Goal: Transaction & Acquisition: Purchase product/service

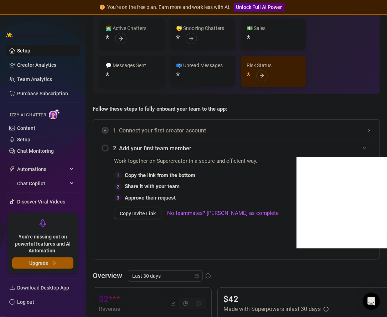
scroll to position [71, 0]
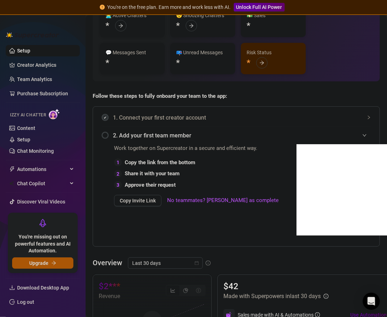
click at [52, 265] on button "Upgrade" at bounding box center [42, 262] width 61 height 11
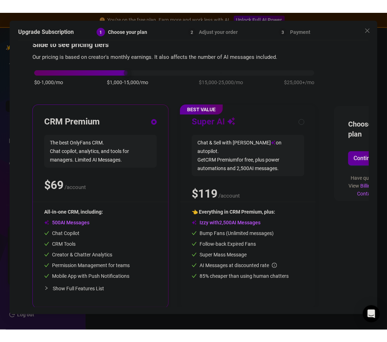
scroll to position [21, 0]
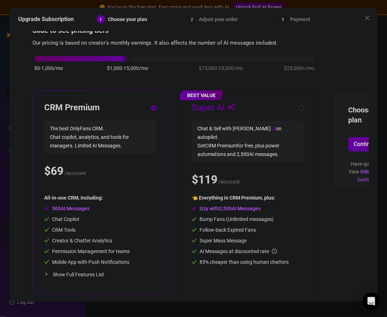
click at [229, 141] on span "Chat & Sell with Izzy on autopilot. Get CRM Premium for free, plus power automa…" at bounding box center [248, 140] width 113 height 41
radio input "false"
radio input "true"
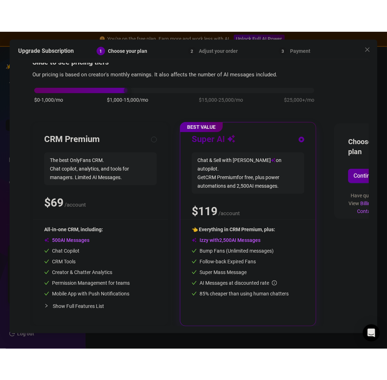
scroll to position [0, 0]
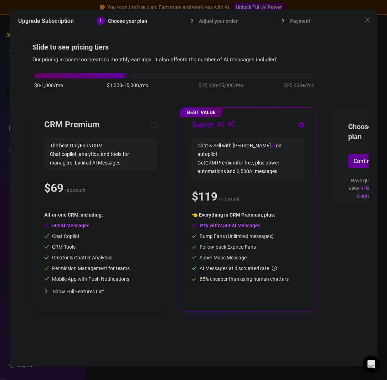
click at [126, 173] on div "CRM Premium The best OnlyFans CRM. Chat copilot, analytics, and tools for manag…" at bounding box center [100, 162] width 113 height 86
radio input "true"
radio input "false"
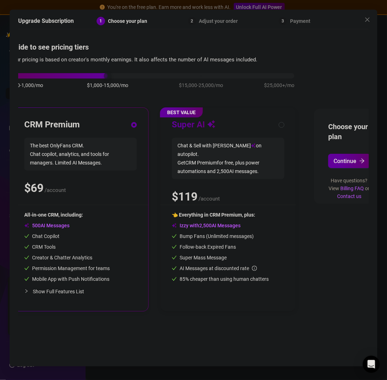
scroll to position [0, 36]
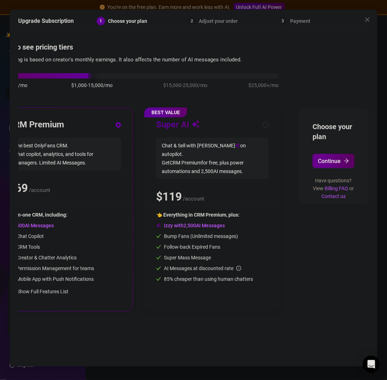
click at [340, 155] on button "Continue" at bounding box center [334, 161] width 42 height 14
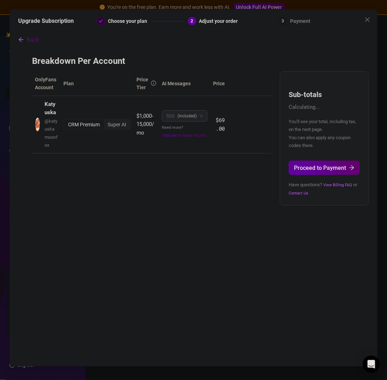
scroll to position [0, 0]
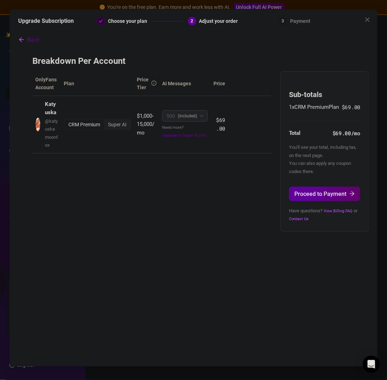
click at [320, 171] on span "You'll see your total, including tax, on the next page. You can also apply any …" at bounding box center [322, 158] width 67 height 29
type textarea "apply"
click at [320, 171] on span "You'll see your total, including tax, on the next page. You can also apply any …" at bounding box center [322, 158] width 67 height 29
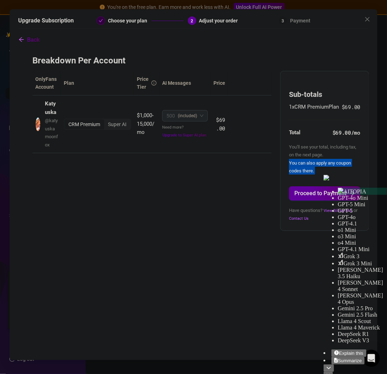
click at [320, 171] on div "You'll see your total, including tax, on the next page. You can also apply any …" at bounding box center [324, 159] width 71 height 32
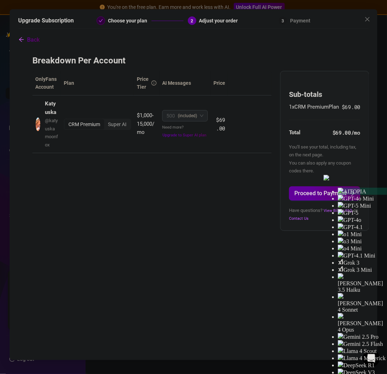
click at [262, 198] on div "OnlyFans Account Plan Price Tier AI Messages Price Katyuska @ katyuskamoonfox C…" at bounding box center [193, 151] width 322 height 160
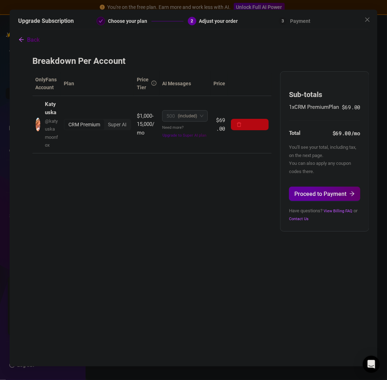
click at [196, 137] on span "Upgrade to Super AI plan" at bounding box center [185, 135] width 44 height 5
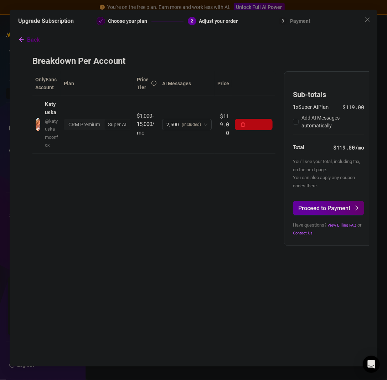
checkbox input "true"
click at [185, 120] on span "(included)" at bounding box center [191, 124] width 19 height 11
click at [198, 122] on span "(included)" at bounding box center [191, 124] width 19 height 11
click at [19, 39] on icon "arrow-left" at bounding box center [22, 40] width 6 height 6
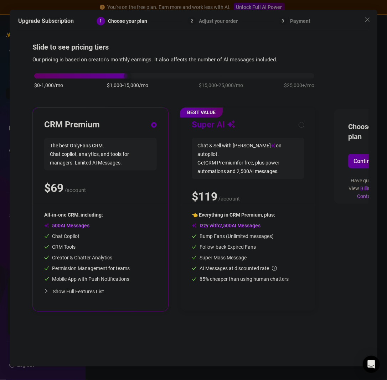
click at [276, 285] on div "👈 Everything in CRM Premium, plus: Izzy with AI Messages Bump Fans (Unlimited m…" at bounding box center [248, 255] width 113 height 89
radio input "false"
radio input "true"
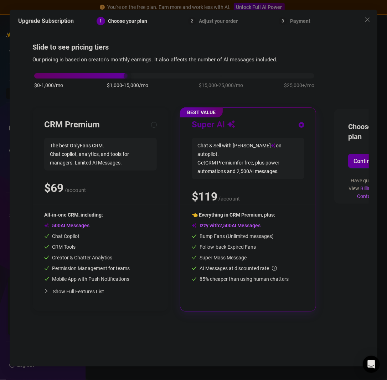
click at [84, 214] on span "All-in-one CRM, including:" at bounding box center [73, 215] width 59 height 6
radio input "true"
radio input "false"
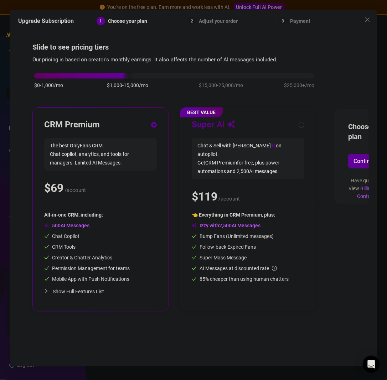
click at [242, 146] on span "Chat & Sell with Izzy on autopilot. Get CRM Premium for free, plus power automa…" at bounding box center [248, 158] width 113 height 41
radio input "false"
radio input "true"
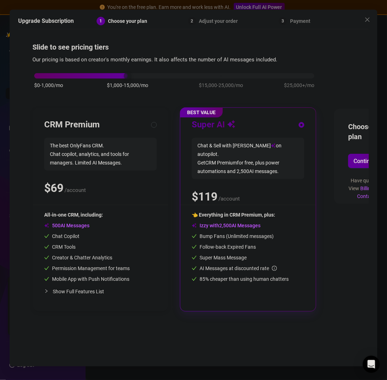
scroll to position [0, 36]
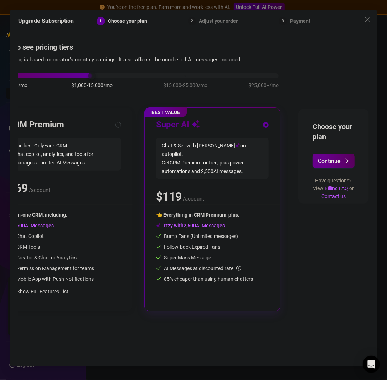
click at [334, 162] on span "Continue" at bounding box center [329, 161] width 23 height 7
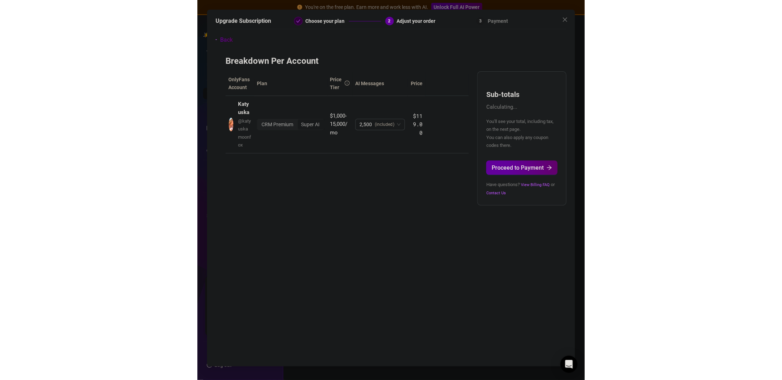
scroll to position [0, 0]
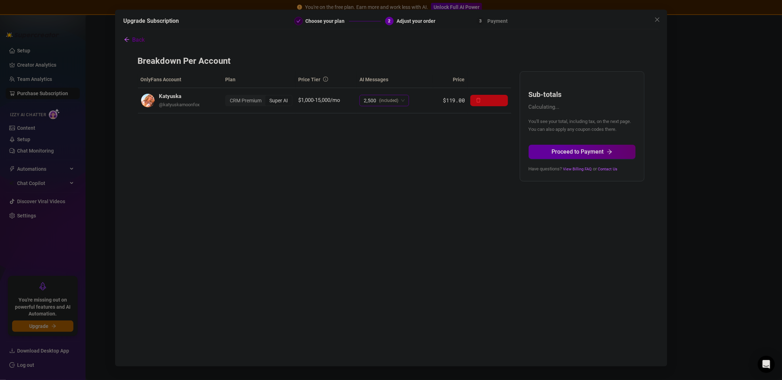
click at [383, 104] on span "(included)" at bounding box center [388, 100] width 19 height 11
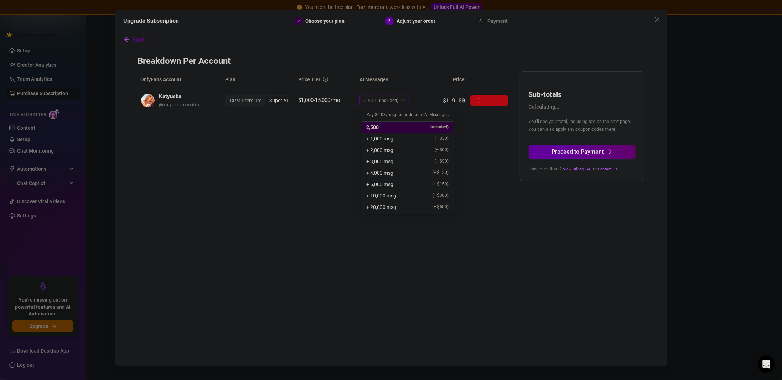
click at [383, 104] on span "(included)" at bounding box center [388, 100] width 19 height 11
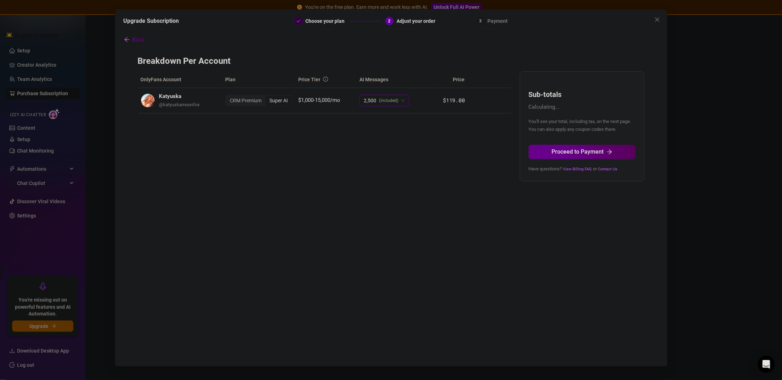
click at [387, 155] on span "Proceed to Payment" at bounding box center [578, 151] width 52 height 7
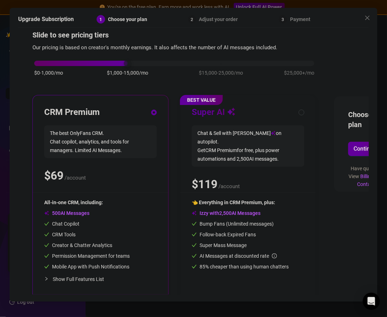
scroll to position [21, 0]
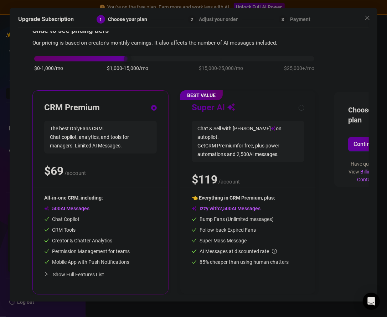
click at [67, 205] on span "AI Messages" at bounding box center [66, 208] width 45 height 6
drag, startPoint x: 67, startPoint y: 203, endPoint x: 250, endPoint y: 238, distance: 186.6
click at [250, 238] on div "Super Mass Message" at bounding box center [248, 240] width 113 height 8
radio input "false"
radio input "true"
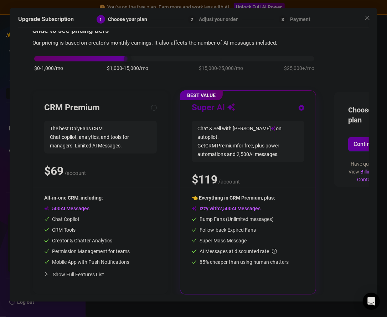
click at [210, 205] on span "Izzy with AI Messages" at bounding box center [226, 208] width 69 height 6
type textarea "with"
click at [210, 205] on span "Izzy with AI Messages" at bounding box center [226, 208] width 69 height 6
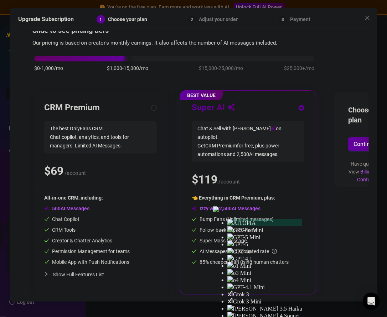
drag, startPoint x: 210, startPoint y: 202, endPoint x: 226, endPoint y: 88, distance: 115.6
click at [226, 91] on div "BEST VALUE Super AI Chat & Sell with Izzy on autopilot. Get CRM Premium for fre…" at bounding box center [247, 192] width 135 height 203
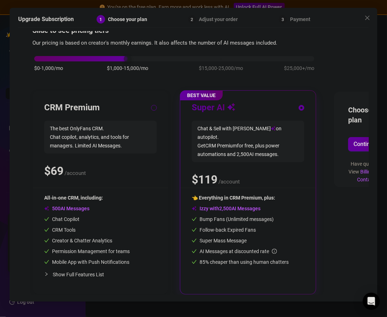
click at [157, 102] on div "CRM Premium The best OnlyFans CRM. Chat copilot, analytics, and tools for manag…" at bounding box center [100, 192] width 135 height 203
radio input "true"
radio input "false"
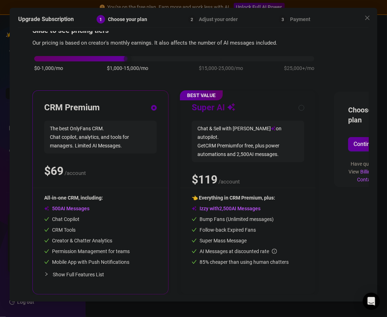
click at [139, 129] on span "The best OnlyFans CRM. Chat copilot, analytics, and tools for managers. Limited…" at bounding box center [100, 136] width 113 height 33
click at [246, 120] on span "Chat & Sell with Izzy on autopilot. Get CRM Premium for free, plus power automa…" at bounding box center [248, 140] width 113 height 41
radio input "false"
radio input "true"
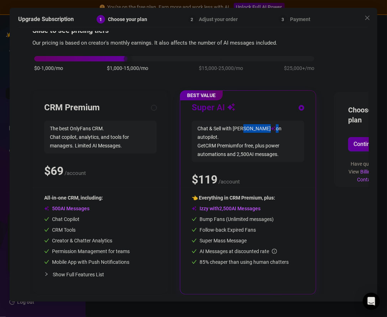
click at [246, 120] on span "Chat & Sell with Izzy on autopilot. Get CRM Premium for free, plus power automa…" at bounding box center [248, 140] width 113 height 41
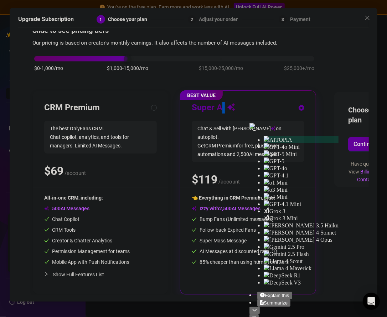
drag, startPoint x: 246, startPoint y: 119, endPoint x: 222, endPoint y: 95, distance: 34.5
click at [222, 95] on div "BEST VALUE Super AI Chat & Sell with Izzy on autopilot. Get CRM Premium for fre…" at bounding box center [247, 192] width 135 height 203
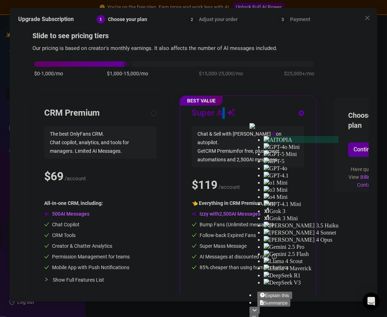
scroll to position [0, 0]
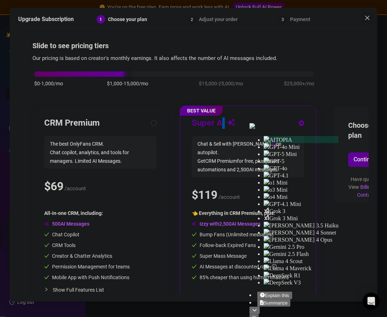
click at [362, 15] on span "Close" at bounding box center [367, 18] width 11 height 6
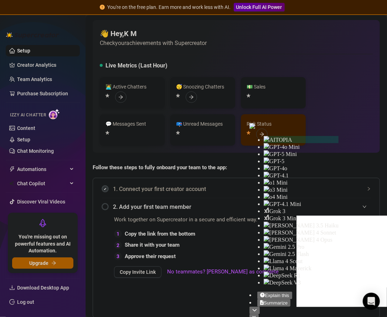
click at [60, 113] on img at bounding box center [54, 114] width 11 height 10
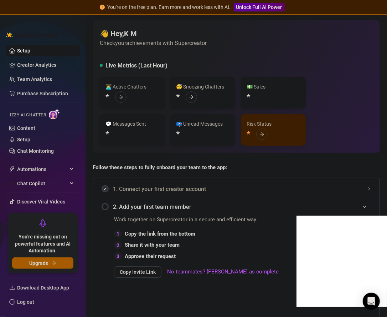
click at [56, 114] on img at bounding box center [54, 114] width 11 height 10
click at [30, 288] on span "Download Desktop App" at bounding box center [43, 287] width 52 height 6
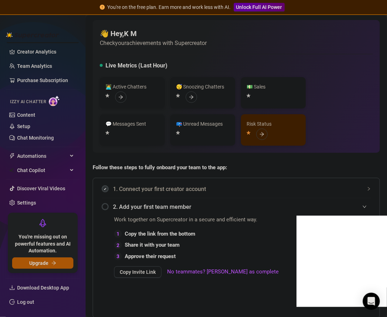
click at [59, 262] on button "Upgrade" at bounding box center [42, 262] width 61 height 11
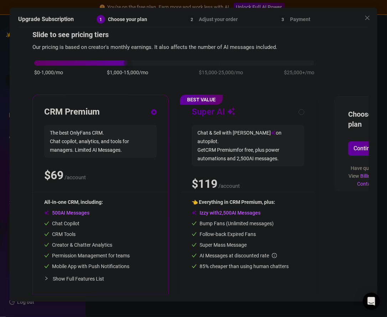
scroll to position [21, 0]
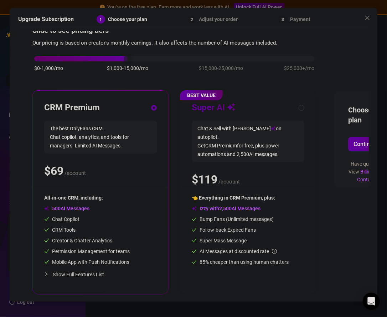
click at [27, 57] on div "Slide to see pricing tiers Our pricing is based on creator's monthly earnings. …" at bounding box center [193, 162] width 351 height 263
click at [36, 56] on div "$0-1,000/mo $1,000-15,000/mo $15,000-25,000/mo $25,000+/mo" at bounding box center [174, 67] width 284 height 40
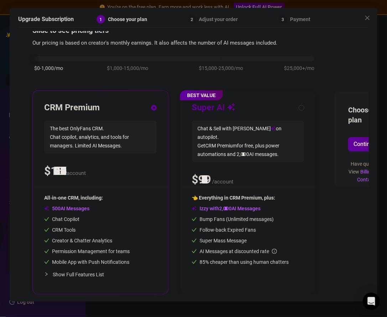
click at [39, 55] on div "$0-1,000/mo $1,000-15,000/mo $15,000-25,000/mo $25,000+/mo" at bounding box center [174, 57] width 280 height 4
click at [128, 64] on span "$1,000-15,000/mo" at bounding box center [127, 68] width 41 height 8
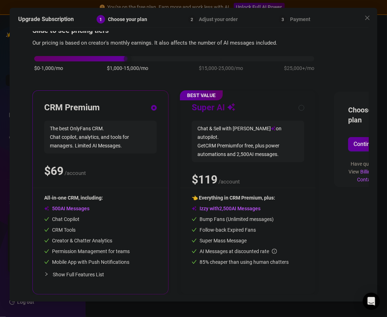
click at [38, 55] on div "$0-1,000/mo $1,000-15,000/mo $15,000-25,000/mo $25,000+/mo" at bounding box center [174, 57] width 280 height 4
click at [113, 55] on div "$0-1,000/mo $1,000-15,000/mo $15,000-25,000/mo $25,000+/mo" at bounding box center [174, 57] width 280 height 4
drag, startPoint x: 117, startPoint y: 132, endPoint x: 195, endPoint y: 170, distance: 87.0
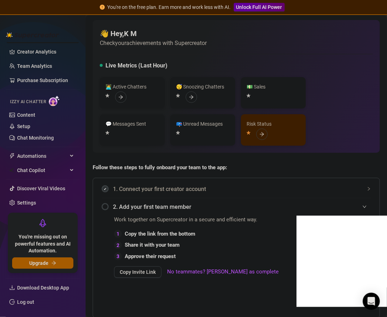
drag, startPoint x: 125, startPoint y: 164, endPoint x: 91, endPoint y: 175, distance: 35.6
click at [10, 35] on img at bounding box center [32, 34] width 53 height 7
